Goal: Communication & Community: Answer question/provide support

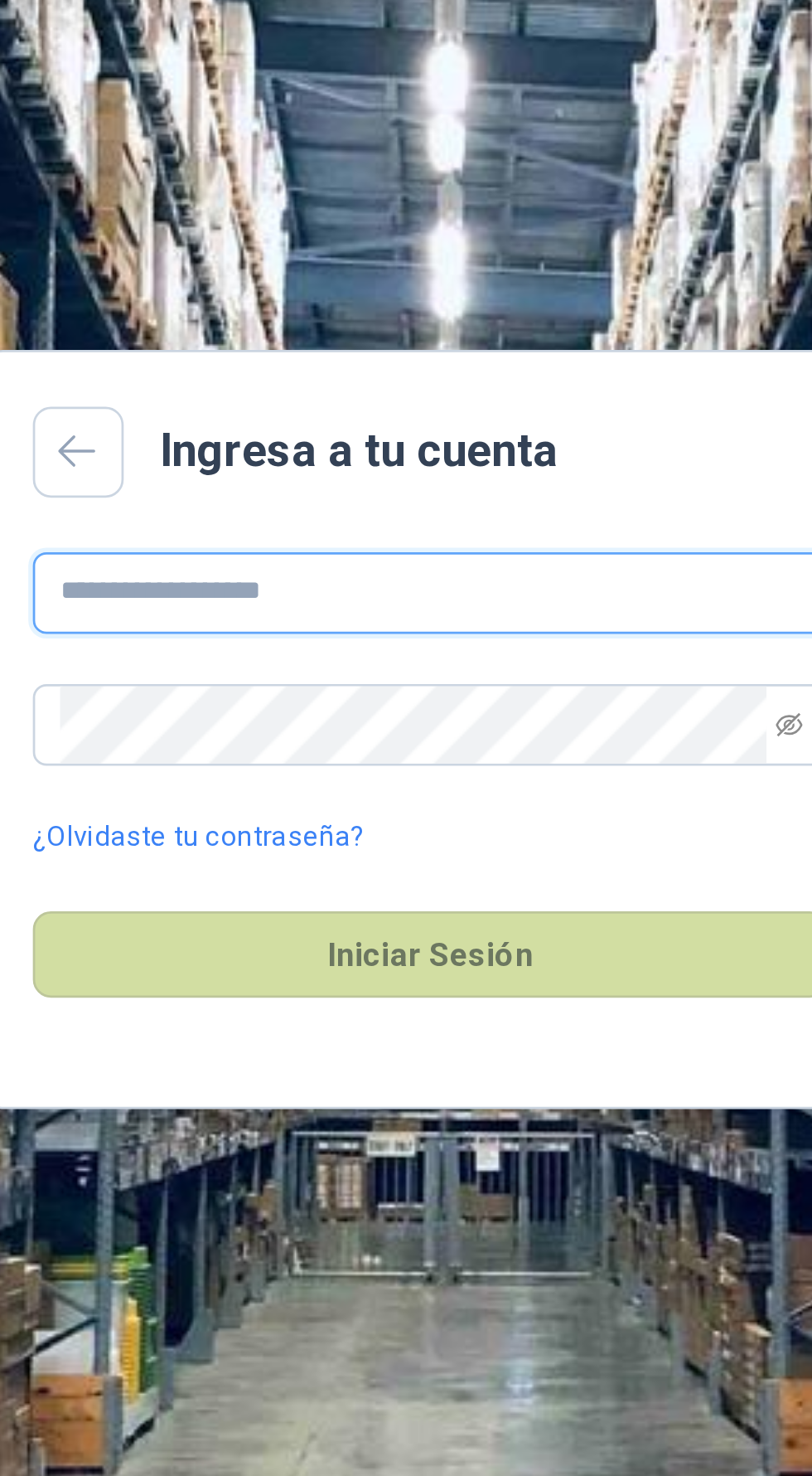
click at [421, 730] on input "text" at bounding box center [406, 714] width 290 height 30
type input "**********"
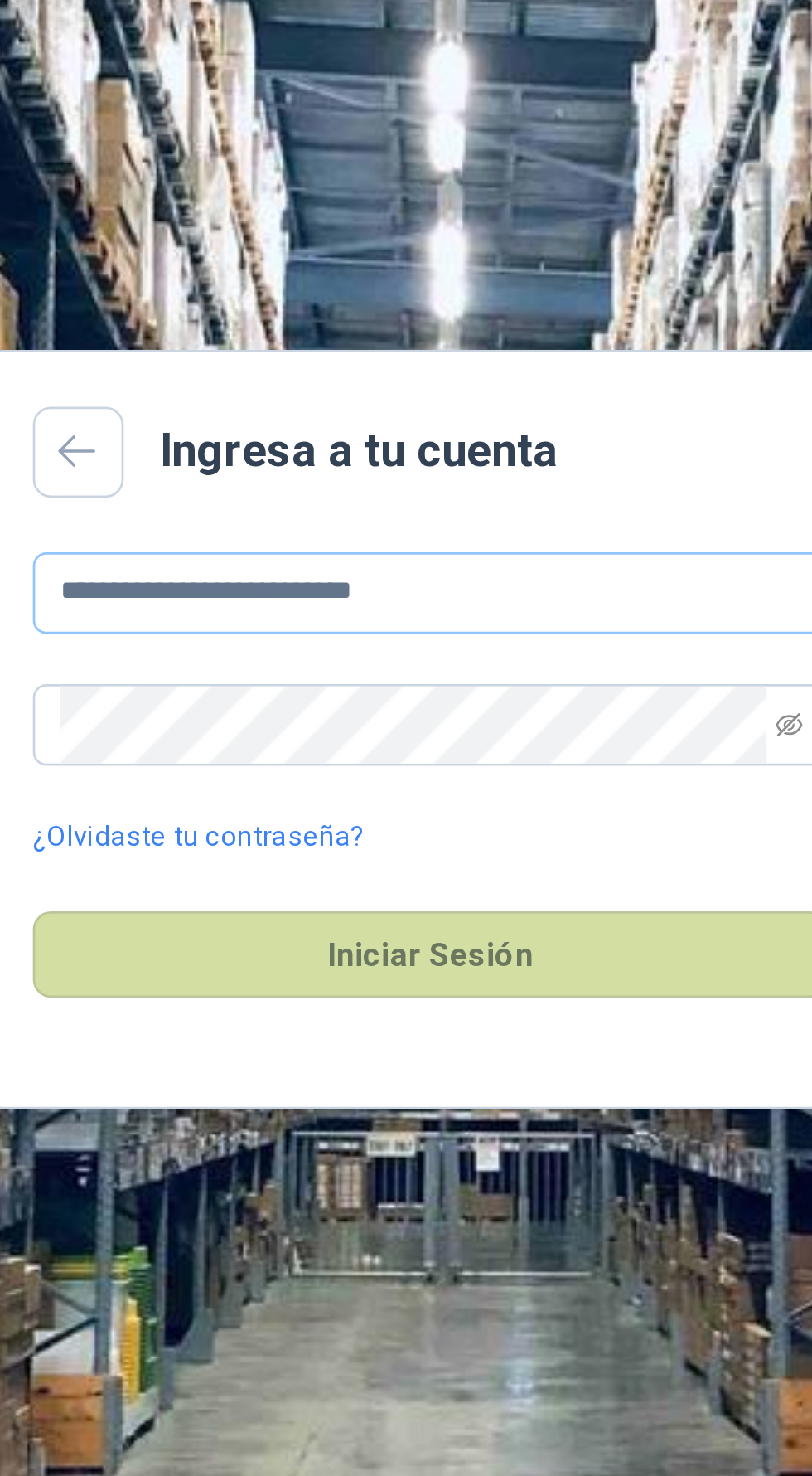
click at [261, 830] on button "Iniciar Sesión" at bounding box center [406, 845] width 290 height 31
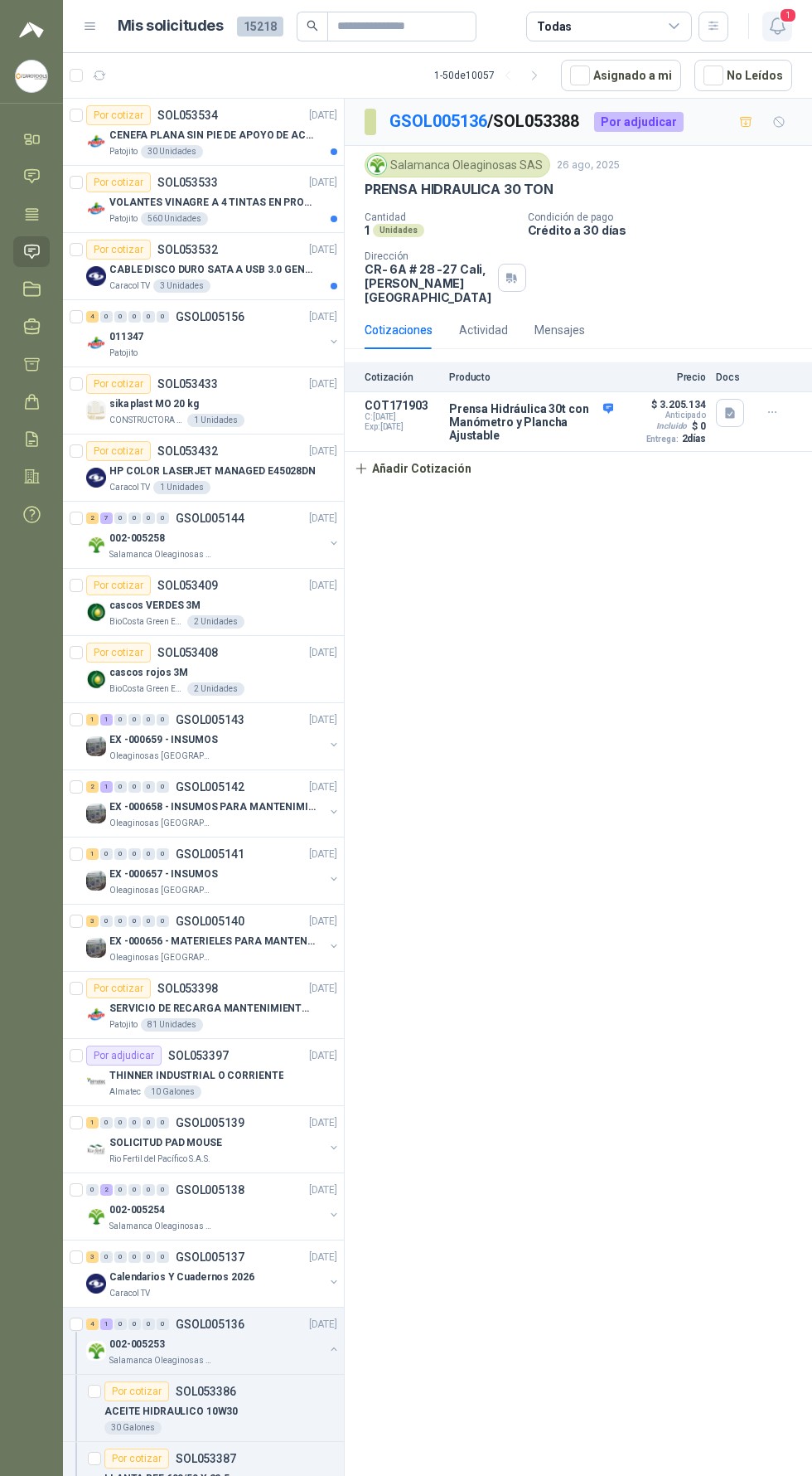
click at [773, 21] on icon "button" at bounding box center [777, 26] width 14 height 16
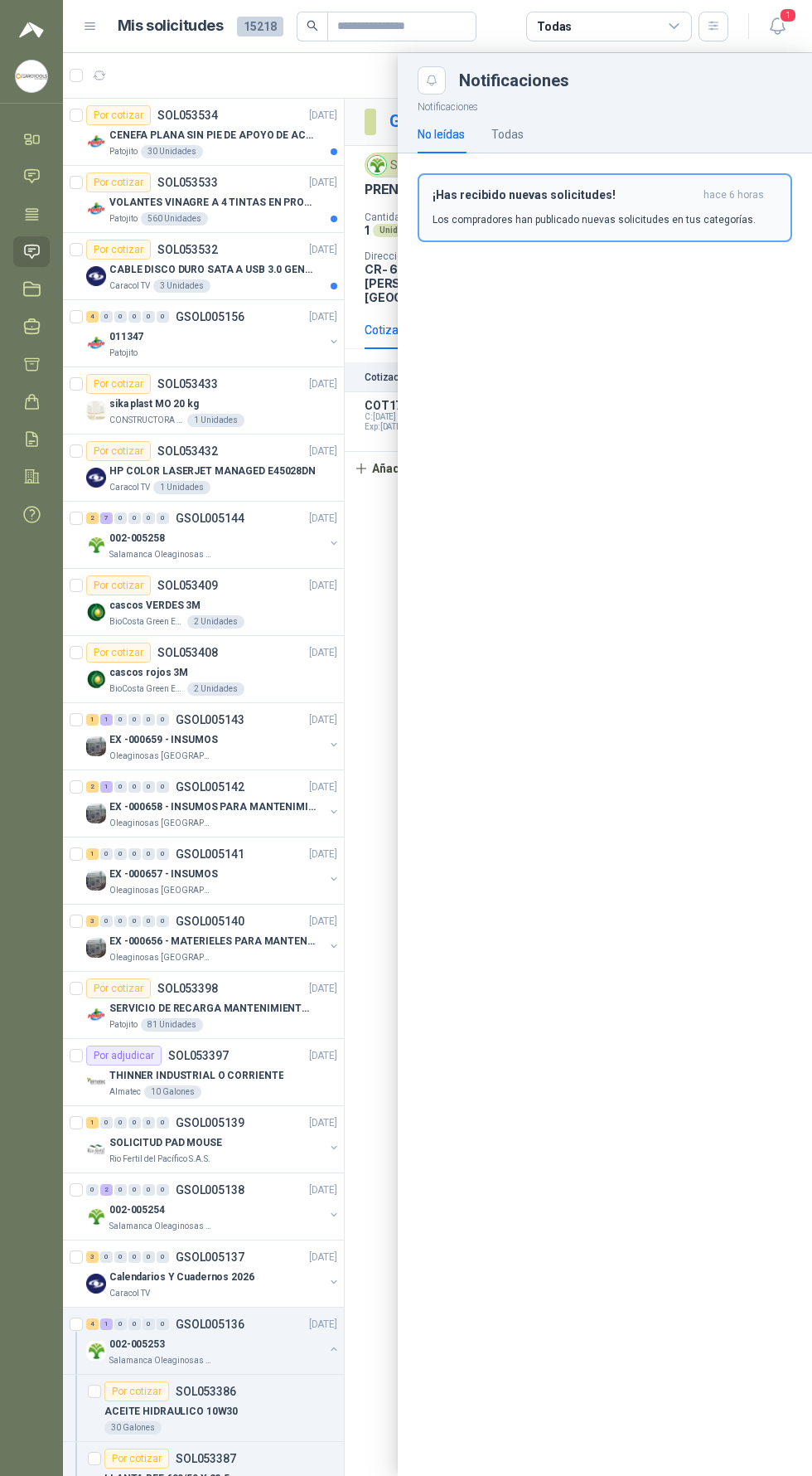
click at [674, 233] on button "¡Has recibido nuevas solicitudes! hace 6 horas Los compradores han publicado nu…" at bounding box center [605, 207] width 374 height 69
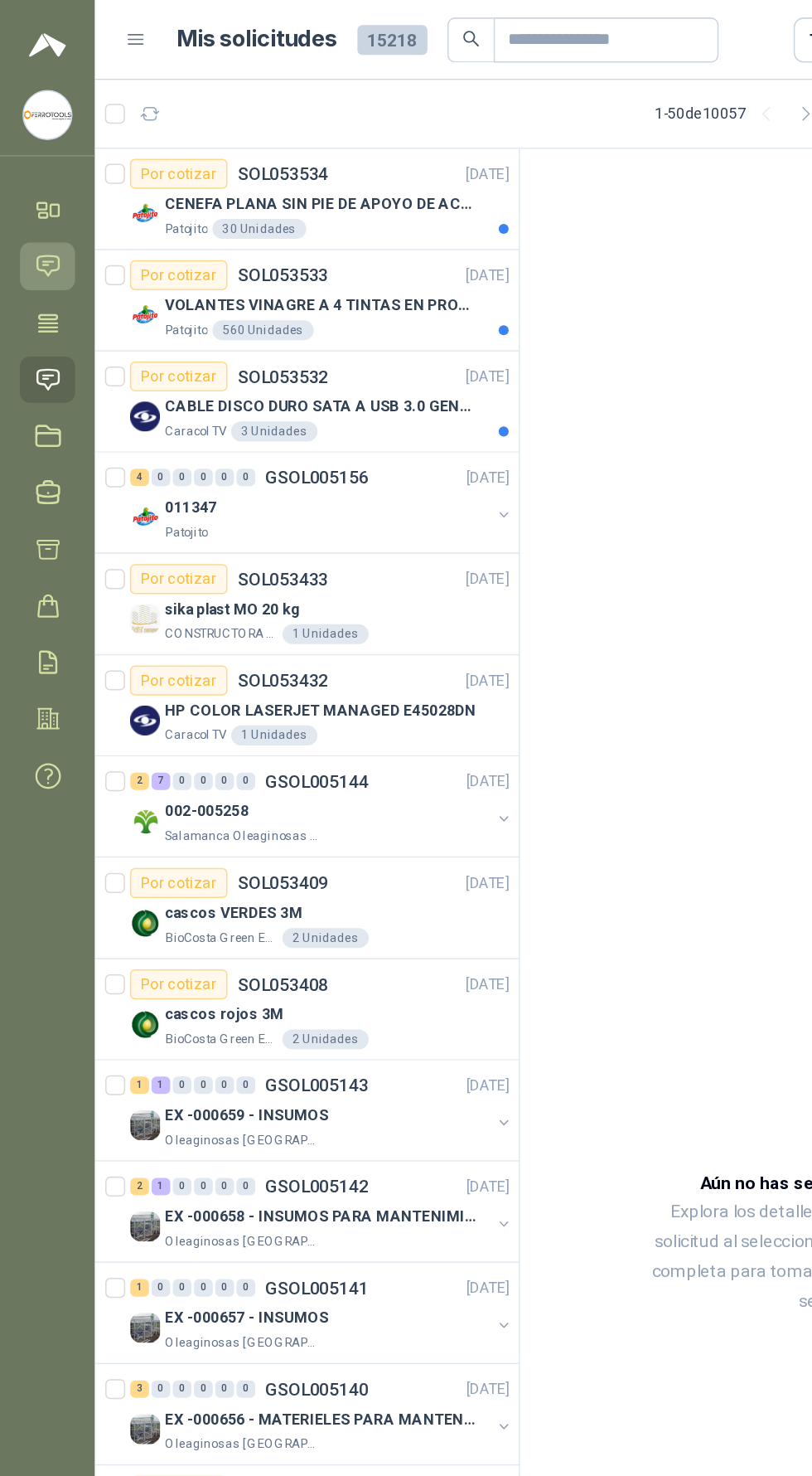
click at [33, 183] on icon at bounding box center [31, 176] width 17 height 17
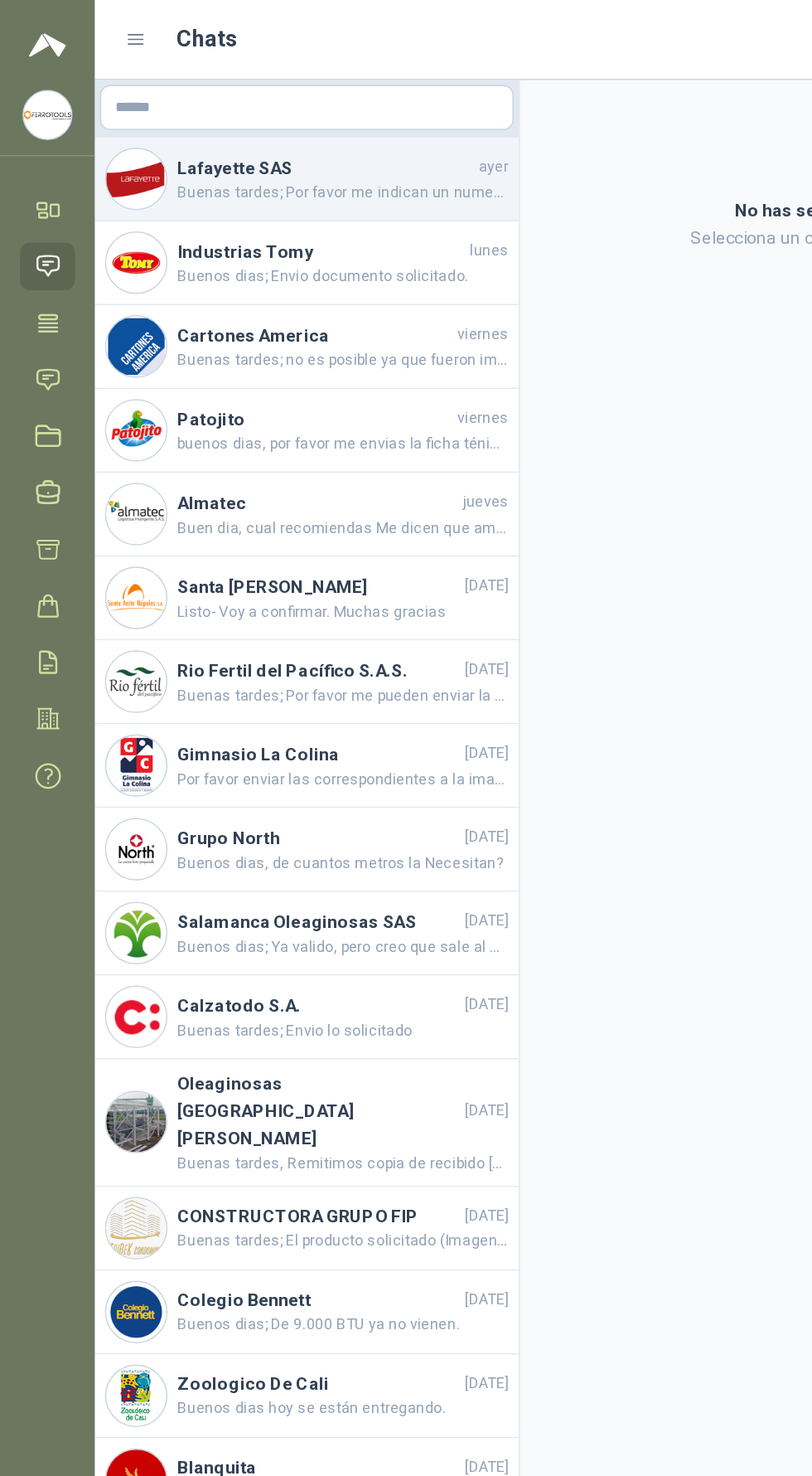
click at [230, 129] on span "Buenas tardes; Por favor me indican un numero donde me pueda comunicar con uste…" at bounding box center [227, 128] width 219 height 16
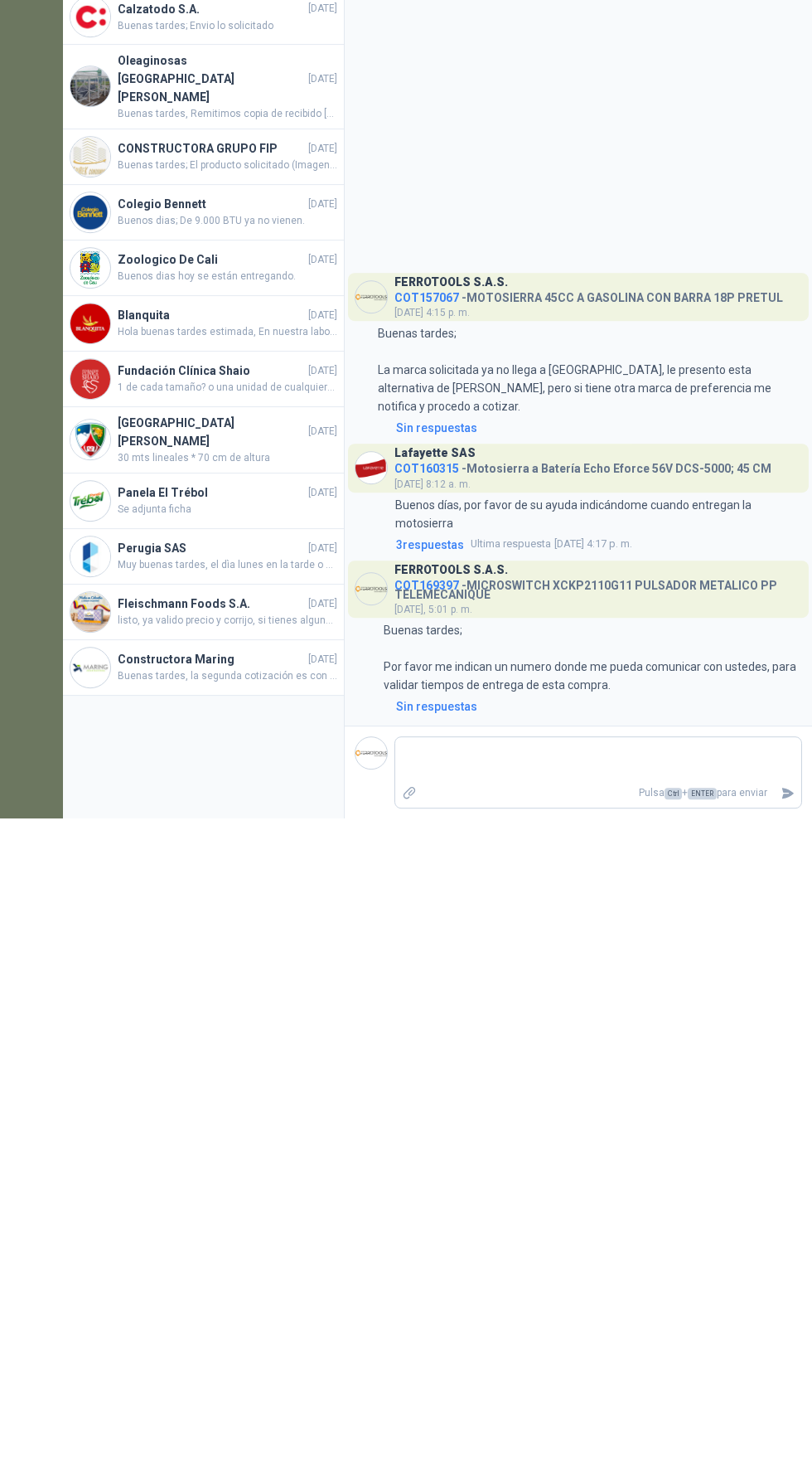
scroll to position [117, 0]
